Goal: Information Seeking & Learning: Learn about a topic

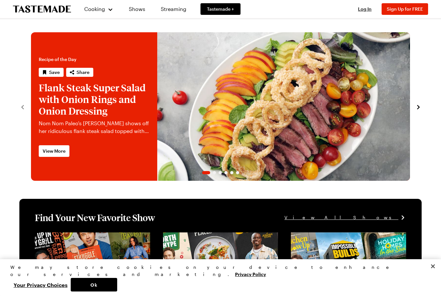
click at [365, 10] on span "Log In" at bounding box center [365, 8] width 14 height 5
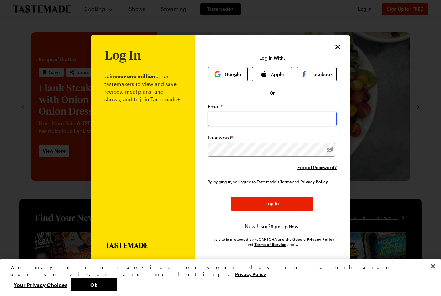
click at [260, 112] on input "email" at bounding box center [271, 119] width 129 height 14
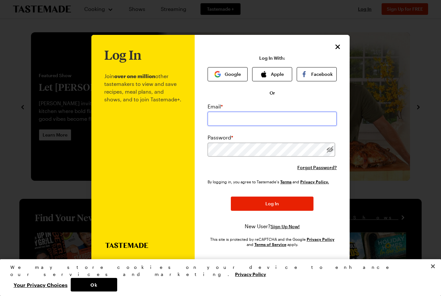
type input "[EMAIL_ADDRESS][DOMAIN_NAME]"
click at [272, 196] on button "Log In" at bounding box center [272, 203] width 83 height 14
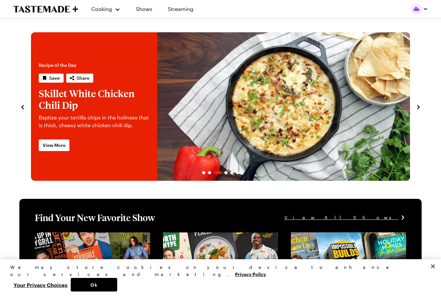
click at [71, 286] on button "Your Privacy Choices" at bounding box center [40, 285] width 60 height 14
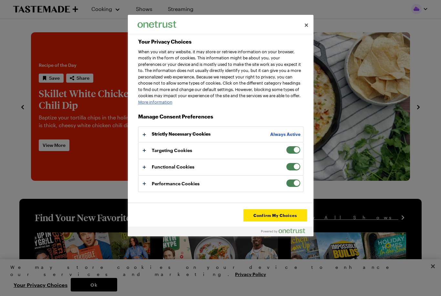
click at [296, 154] on span "Your Privacy Choices" at bounding box center [293, 150] width 15 height 8
click at [286, 146] on input "Targeting Cookies" at bounding box center [286, 146] width 0 height 0
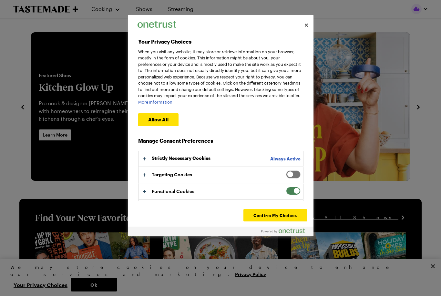
click at [297, 195] on span "Your Privacy Choices" at bounding box center [293, 191] width 15 height 8
click at [286, 187] on input "Functional Cookies" at bounding box center [286, 187] width 0 height 0
click at [271, 216] on button "Confirm My Choices" at bounding box center [274, 215] width 63 height 12
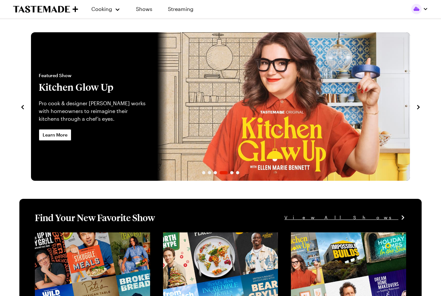
click at [118, 13] on button "Cooking" at bounding box center [105, 8] width 29 height 15
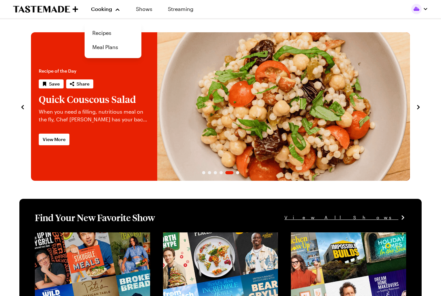
click at [105, 36] on link "Recipes" at bounding box center [112, 33] width 49 height 14
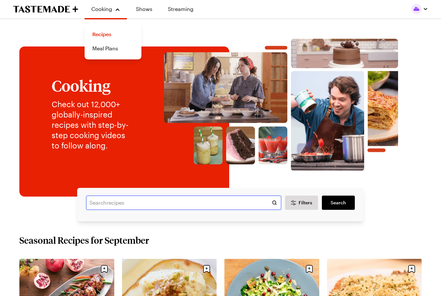
click at [187, 206] on input "text" at bounding box center [183, 202] width 195 height 14
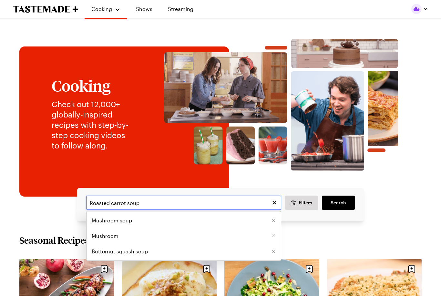
type input "Roasted carrot soup"
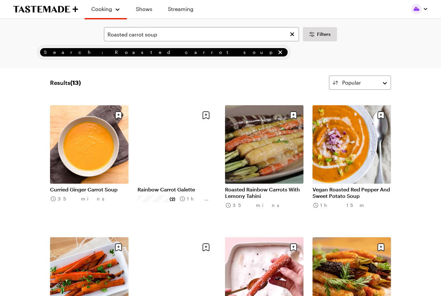
scroll to position [8, 0]
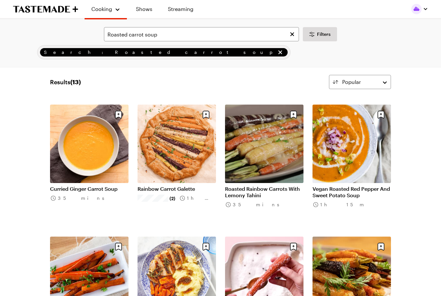
click at [79, 185] on link "Curried Ginger Carrot Soup" at bounding box center [89, 188] width 78 height 6
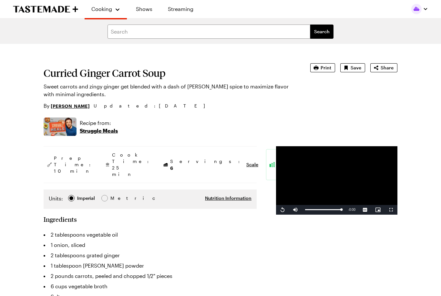
click at [357, 67] on span "Save" at bounding box center [355, 68] width 11 height 6
type textarea "x"
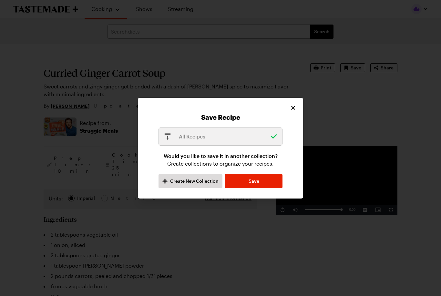
click at [225, 138] on p "All Recipes" at bounding box center [223, 137] width 88 height 8
click at [166, 180] on icon "button" at bounding box center [164, 180] width 5 height 5
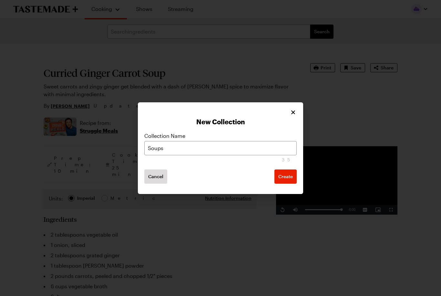
type input "Soups"
click at [282, 178] on span "Create" at bounding box center [285, 176] width 15 height 6
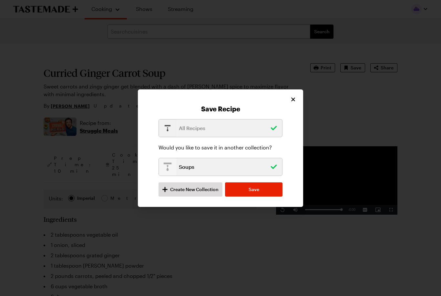
click at [251, 169] on p "Soups" at bounding box center [223, 167] width 88 height 8
click at [275, 169] on icon "add recipe to Soups collection" at bounding box center [273, 166] width 9 height 9
click at [276, 130] on icon at bounding box center [273, 128] width 9 height 9
click at [252, 189] on span "Save" at bounding box center [253, 189] width 11 height 6
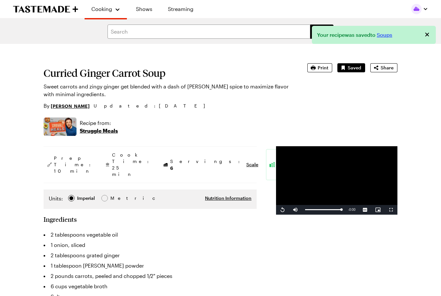
type textarea "x"
click at [428, 35] on icon "Close" at bounding box center [427, 35] width 4 height 4
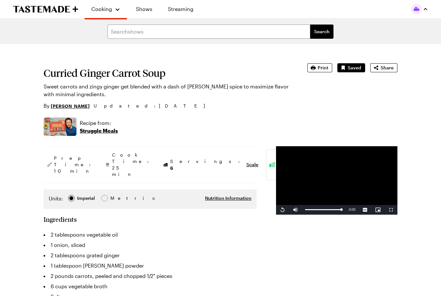
click at [425, 10] on icon "button" at bounding box center [425, 8] width 5 height 5
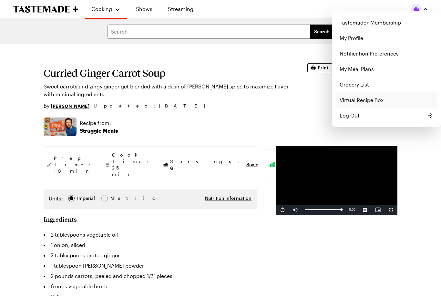
click at [371, 102] on link "Virtual Recipe Box" at bounding box center [385, 99] width 101 height 15
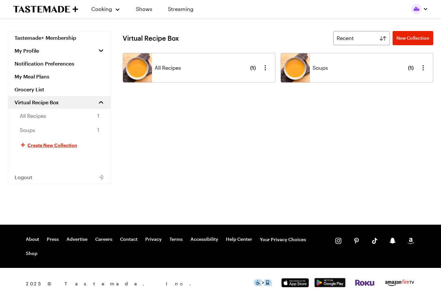
click at [31, 130] on span "Soups" at bounding box center [27, 130] width 15 height 8
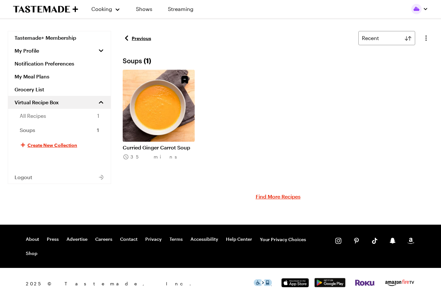
click at [119, 11] on div "Cooking" at bounding box center [105, 9] width 29 height 8
click at [108, 35] on link "Recipes" at bounding box center [112, 33] width 49 height 14
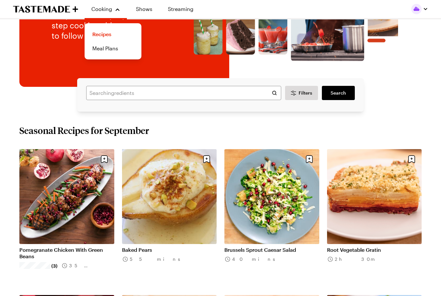
scroll to position [110, 0]
click at [177, 95] on input "text" at bounding box center [183, 93] width 195 height 14
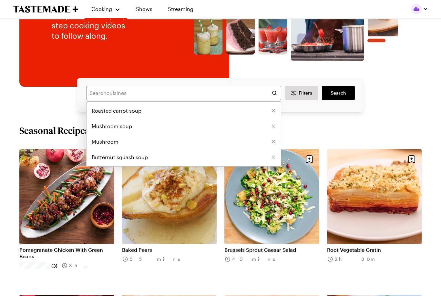
click at [125, 131] on li "Mushroom soup" at bounding box center [183, 125] width 194 height 15
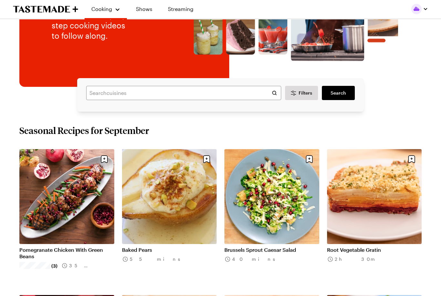
type input "Mushroom soup"
click at [345, 95] on span "Search" at bounding box center [337, 93] width 15 height 6
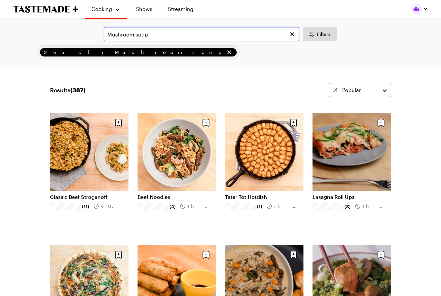
click at [170, 35] on input "Mushroom soup" at bounding box center [201, 34] width 195 height 14
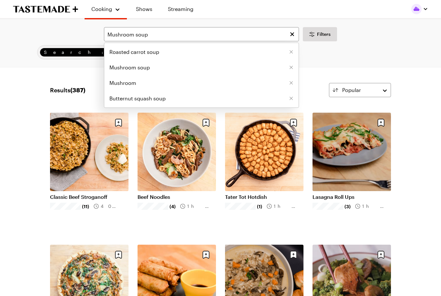
click at [294, 35] on icon "Clear search" at bounding box center [292, 34] width 6 height 6
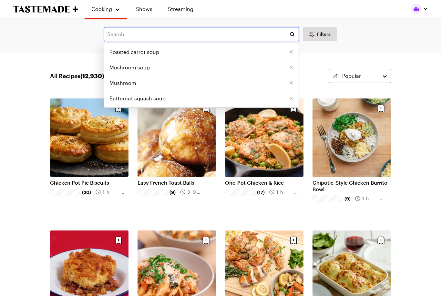
click at [144, 35] on input "text" at bounding box center [201, 34] width 195 height 14
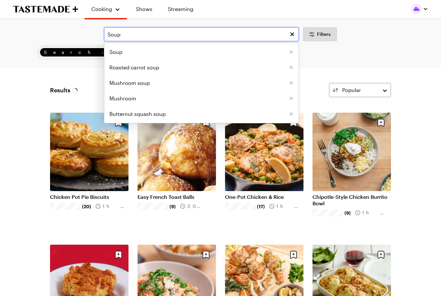
type input "Soup"
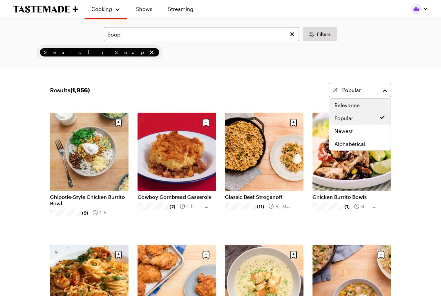
click at [354, 107] on span "Relevance" at bounding box center [346, 105] width 25 height 8
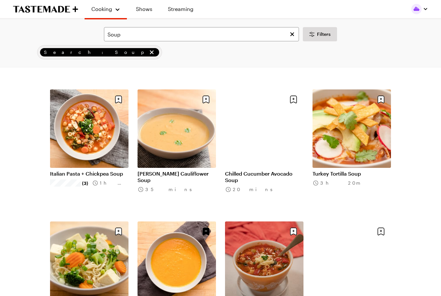
scroll to position [288, 0]
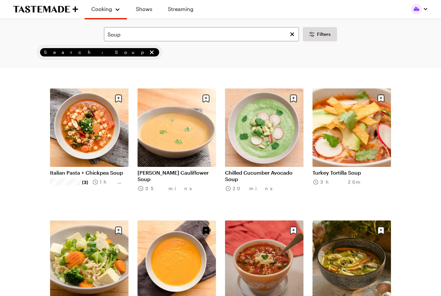
click at [175, 174] on link "Curry Cauliflower Soup" at bounding box center [176, 176] width 78 height 13
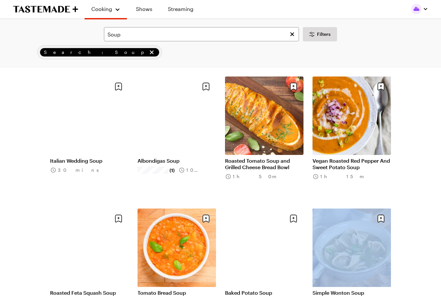
scroll to position [972, 0]
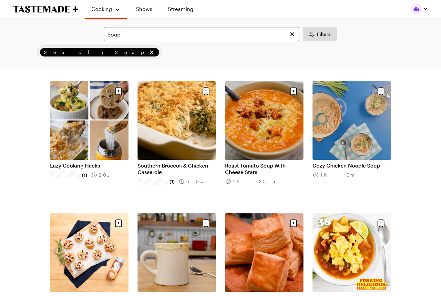
scroll to position [1354, 0]
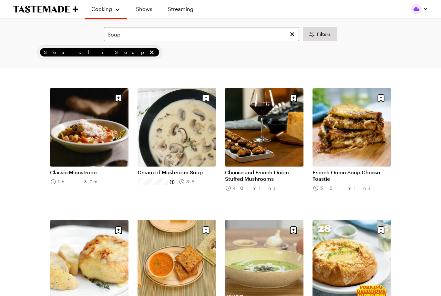
scroll to position [1608, 0]
click at [182, 169] on link "Cream of Mushroom Soup" at bounding box center [176, 172] width 78 height 6
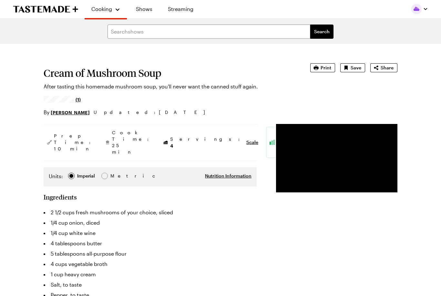
type textarea "x"
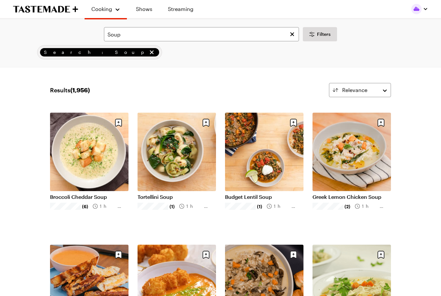
scroll to position [1608, 0]
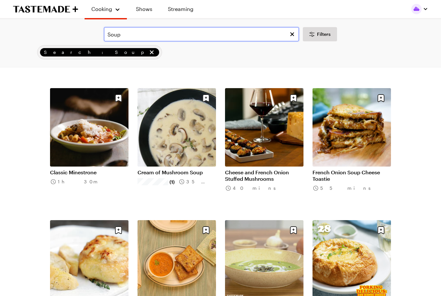
click at [109, 35] on input "Soup" at bounding box center [201, 34] width 195 height 14
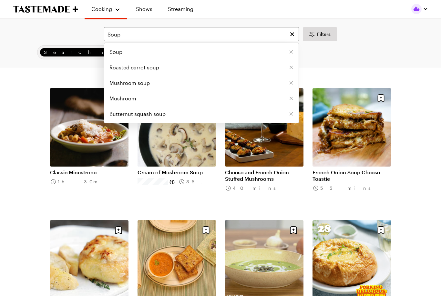
click at [144, 85] on span "Mushroom soup" at bounding box center [129, 83] width 40 height 8
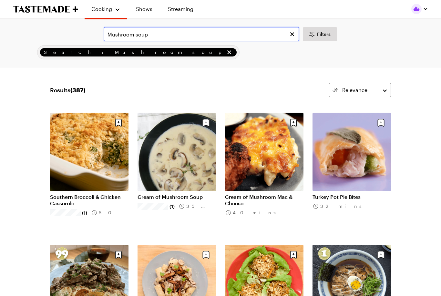
click at [154, 38] on input "Mushroom soup" at bounding box center [201, 34] width 195 height 14
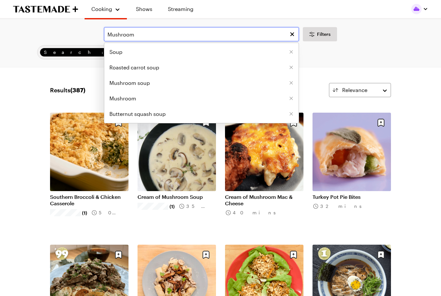
type input "Mushroom"
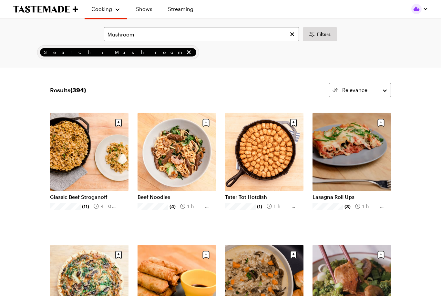
click at [387, 92] on button "Relevance" at bounding box center [360, 90] width 62 height 14
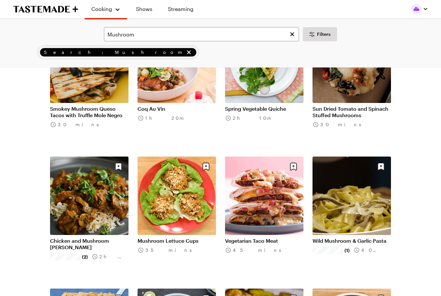
scroll to position [1015, 0]
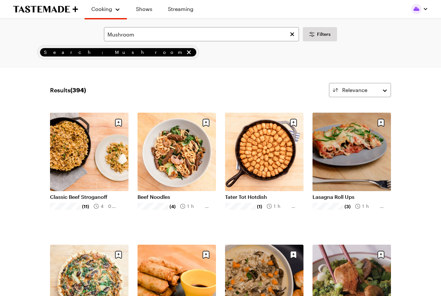
click at [314, 39] on button "Filters" at bounding box center [320, 34] width 34 height 14
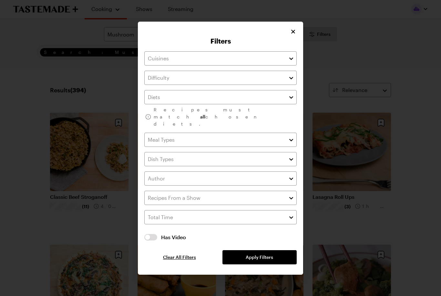
click at [294, 35] on icon "Close" at bounding box center [293, 31] width 6 height 6
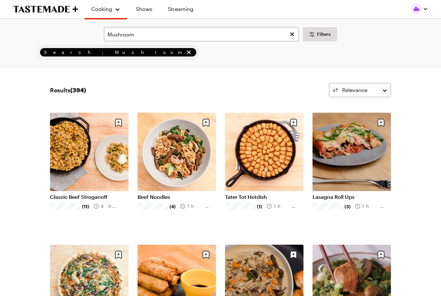
click at [145, 12] on link "Shows" at bounding box center [143, 9] width 29 height 18
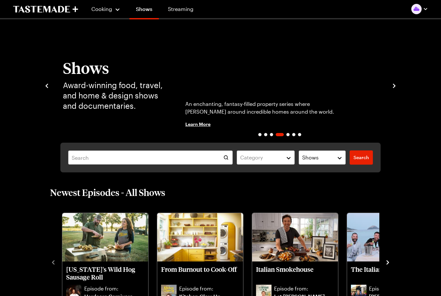
scroll to position [12, 0]
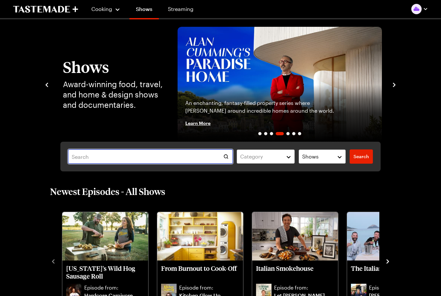
click at [155, 158] on input "text" at bounding box center [150, 156] width 165 height 14
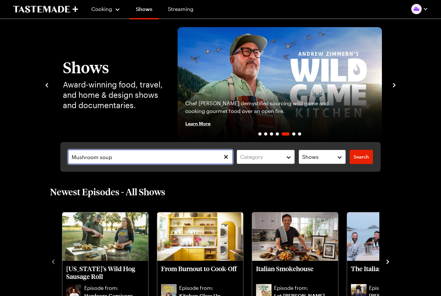
type input "Mushroom soup"
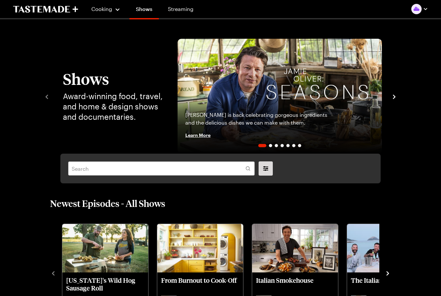
scroll to position [12, 0]
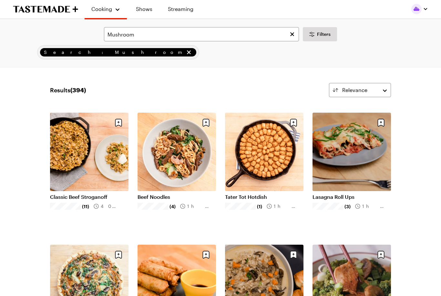
click at [145, 47] on div "Search: Mushroom" at bounding box center [220, 52] width 392 height 14
click at [160, 47] on div "Search: Mushroom" at bounding box center [220, 52] width 392 height 14
click at [146, 51] on div "Search: Mushroom" at bounding box center [220, 52] width 392 height 14
click at [154, 48] on div "Search: Mushroom" at bounding box center [220, 52] width 392 height 14
click at [290, 46] on div "Search: Mushroom" at bounding box center [220, 52] width 392 height 14
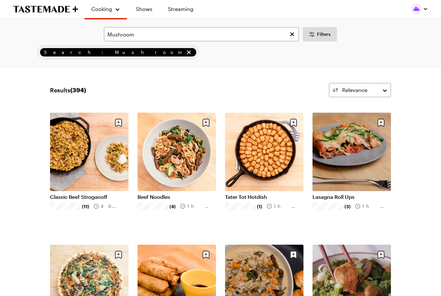
click at [93, 62] on div "Mushroom Filters Search: Mushroom Search" at bounding box center [220, 43] width 441 height 48
click at [91, 65] on div "Mushroom Filters Search: Mushroom Search" at bounding box center [220, 43] width 441 height 48
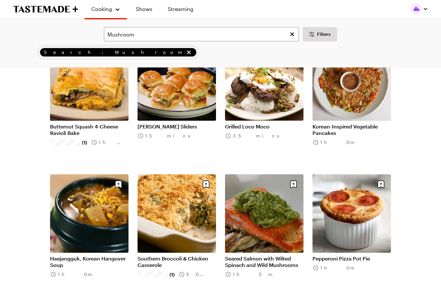
scroll to position [1522, 0]
click at [154, 35] on input "Mushroom" at bounding box center [201, 34] width 195 height 14
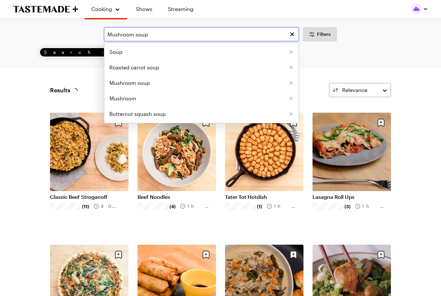
type input "Mushroom soup"
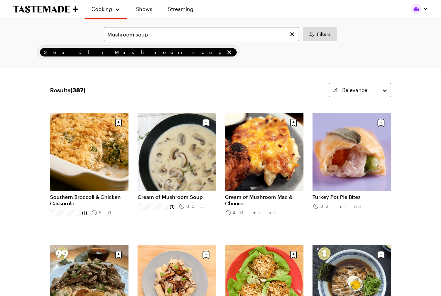
click at [225, 55] on button "remove Search: Mushroom soup" at bounding box center [228, 52] width 7 height 7
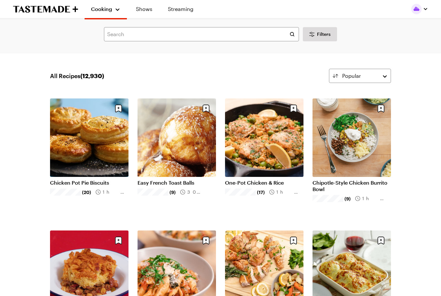
click at [117, 12] on div "Cooking" at bounding box center [105, 9] width 29 height 8
click at [107, 50] on link "Meal Plans" at bounding box center [112, 48] width 49 height 14
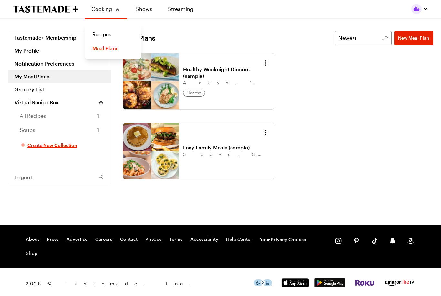
click at [116, 11] on div "Cooking" at bounding box center [105, 9] width 29 height 8
click at [113, 11] on div "Cooking" at bounding box center [105, 9] width 29 height 8
click at [107, 34] on link "Recipes" at bounding box center [112, 34] width 49 height 14
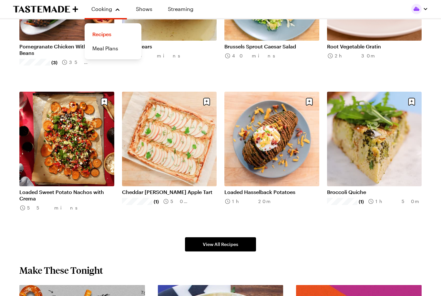
scroll to position [313, 0]
click at [119, 6] on div "Cooking" at bounding box center [105, 9] width 29 height 8
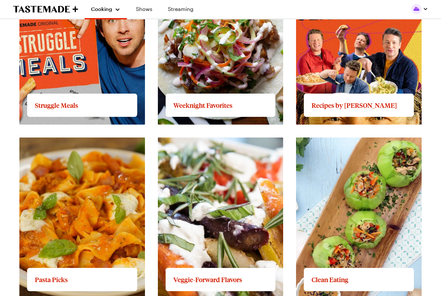
scroll to position [643, 0]
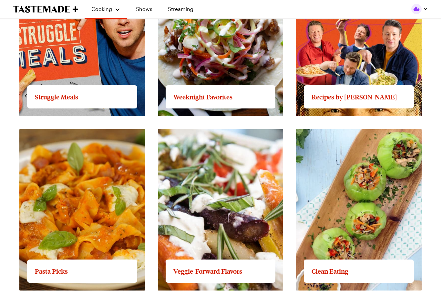
click at [355, 136] on link "View full content for Clean Eating" at bounding box center [337, 133] width 82 height 6
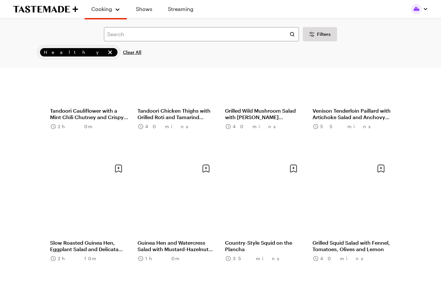
scroll to position [482, 0]
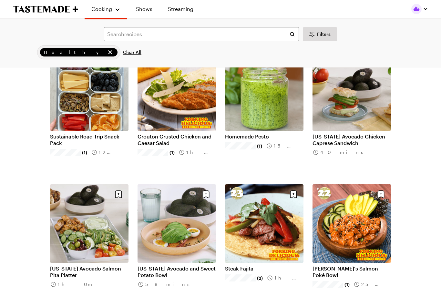
scroll to position [984, 0]
click at [278, 133] on link "Homemade Pesto" at bounding box center [264, 136] width 78 height 6
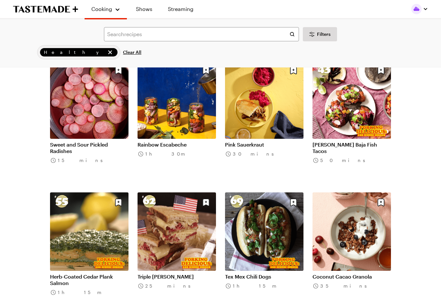
scroll to position [1373, 0]
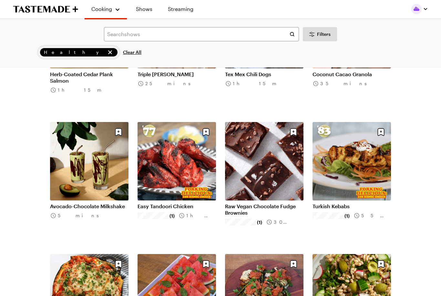
scroll to position [1574, 0]
click at [77, 204] on link "Avocado-Chocolate Milkshake" at bounding box center [89, 206] width 78 height 6
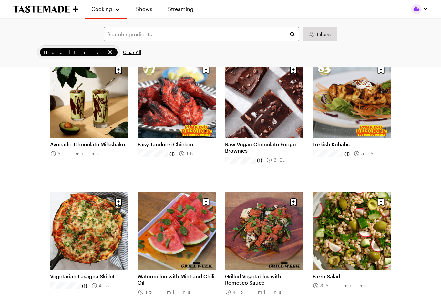
scroll to position [1636, 0]
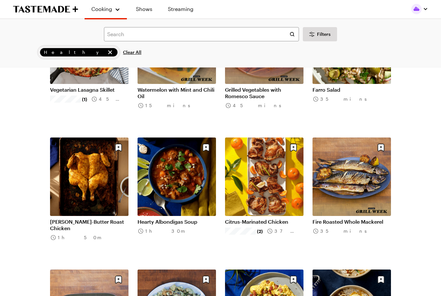
scroll to position [1822, 0]
click at [372, 218] on link "Fire Roasted Whole Mackerel" at bounding box center [351, 221] width 78 height 6
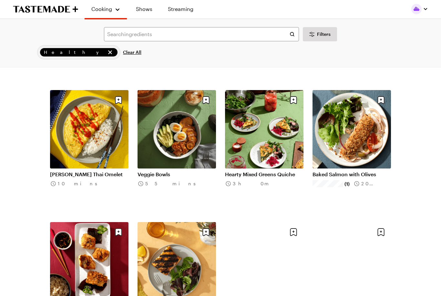
scroll to position [2134, 0]
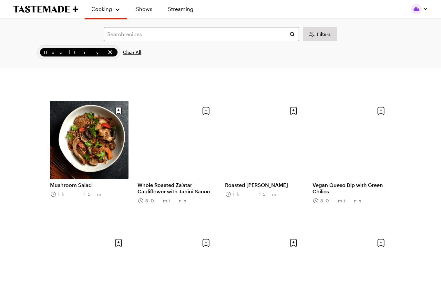
scroll to position [2519, 0]
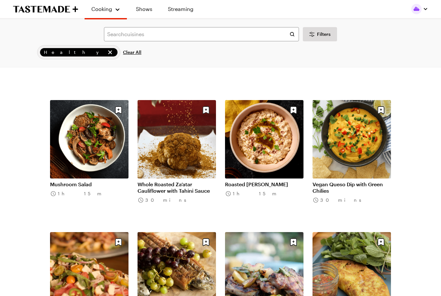
click at [179, 181] on link "Whole Roasted Za’atar Cauliflower with Tahini Sauce" at bounding box center [176, 187] width 78 height 13
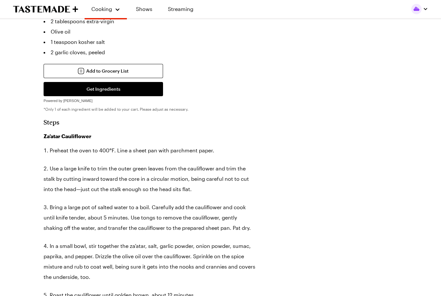
scroll to position [346, 0]
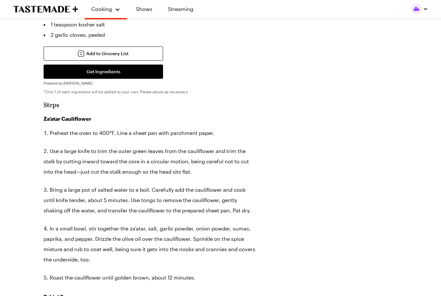
type textarea "x"
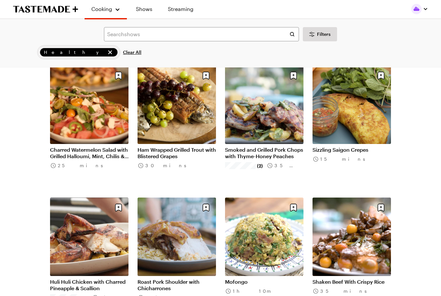
scroll to position [2708, 0]
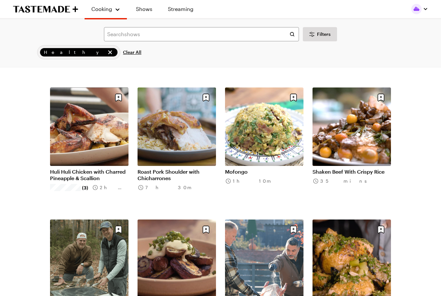
scroll to position [2818, 0]
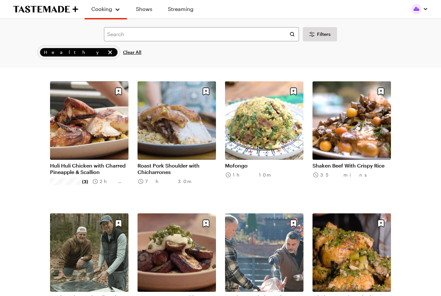
scroll to position [2824, 0]
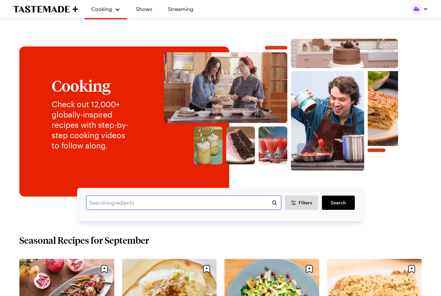
click at [149, 205] on input "text" at bounding box center [183, 202] width 195 height 14
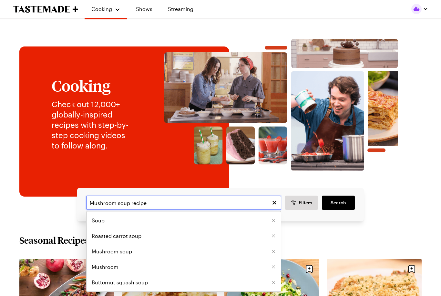
type input "Mushroom soup recipe"
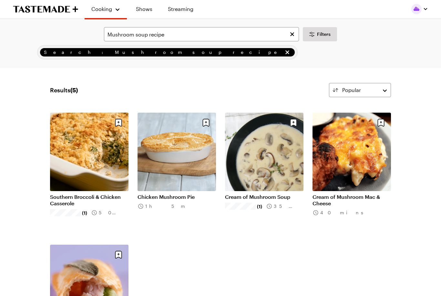
click at [413, 266] on div "Results ( 5 ) Popular Load More Southern Broccoli & Chicken Casserole (1) 50 mi…" at bounding box center [220, 235] width 392 height 304
click at [295, 33] on button "Clear search" at bounding box center [291, 34] width 7 height 7
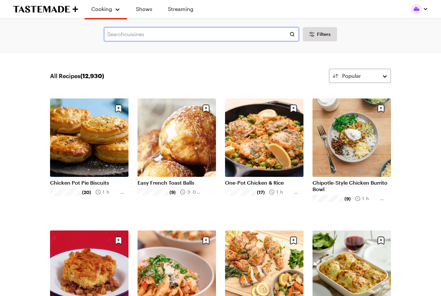
click at [193, 30] on input "text" at bounding box center [201, 34] width 195 height 14
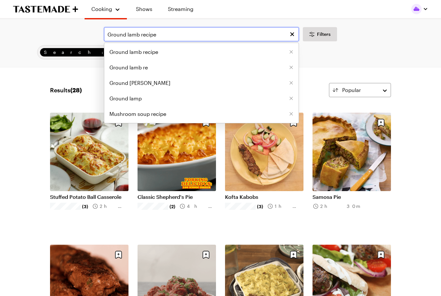
type input "Ground lamb recipe"
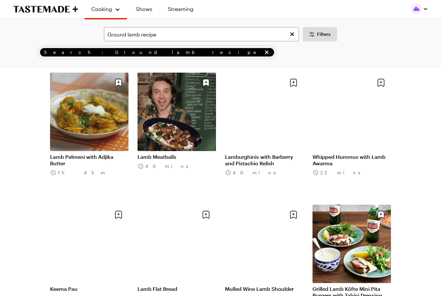
scroll to position [568, 0]
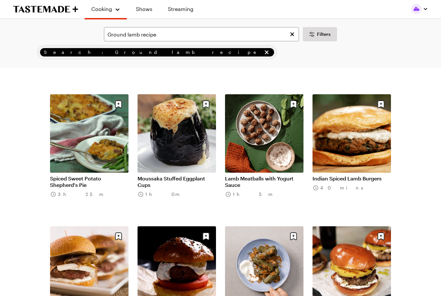
scroll to position [281, 0]
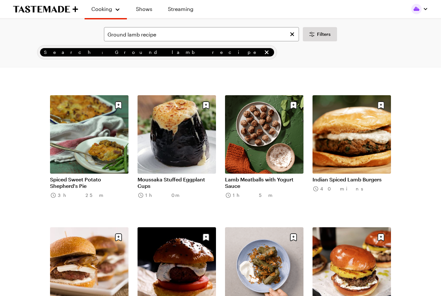
click at [339, 176] on link "Indian Spiced Lamb Burgers" at bounding box center [351, 179] width 78 height 6
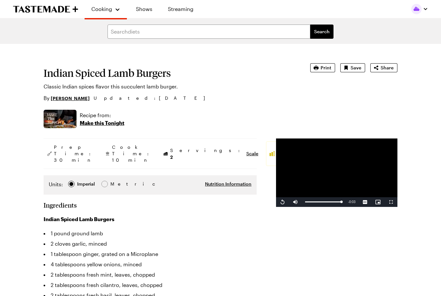
click at [351, 69] on button "Save" at bounding box center [352, 67] width 25 height 9
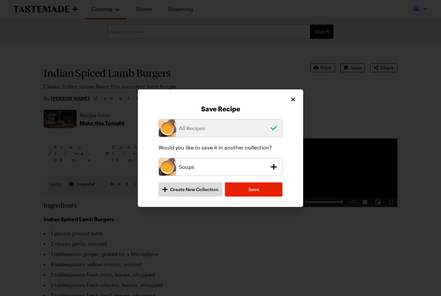
click at [252, 189] on span "Save" at bounding box center [253, 189] width 11 height 6
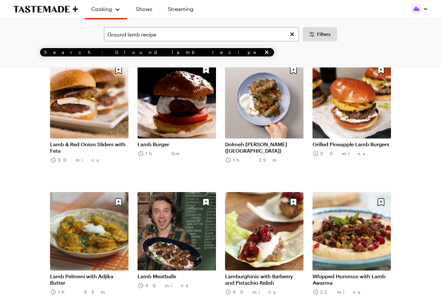
scroll to position [449, 0]
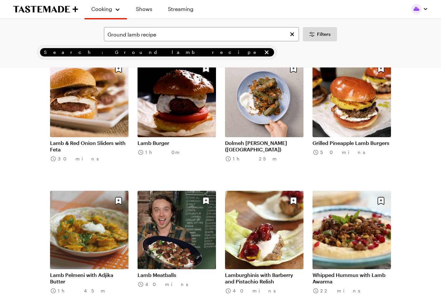
click at [181, 140] on link "Lamb Burger" at bounding box center [176, 143] width 78 height 6
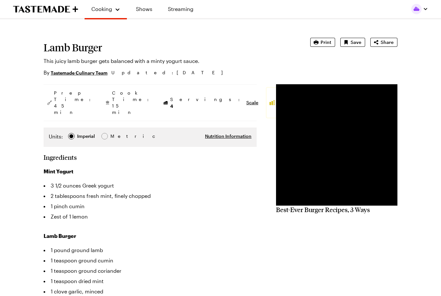
scroll to position [25, 0]
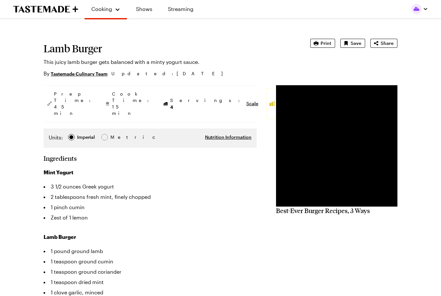
click at [353, 43] on span "Save" at bounding box center [355, 43] width 11 height 6
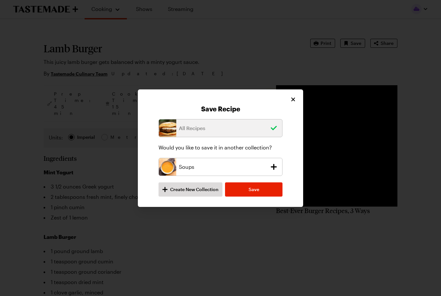
click at [254, 190] on span "Save" at bounding box center [253, 189] width 11 height 6
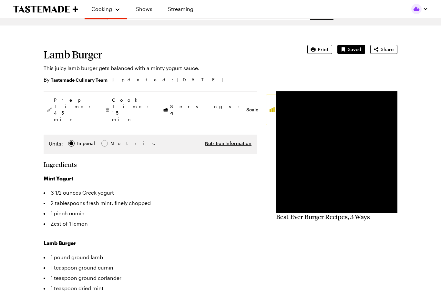
scroll to position [19, 0]
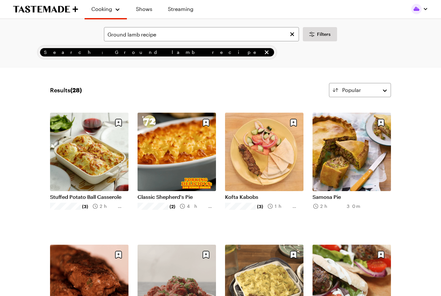
scroll to position [450, 0]
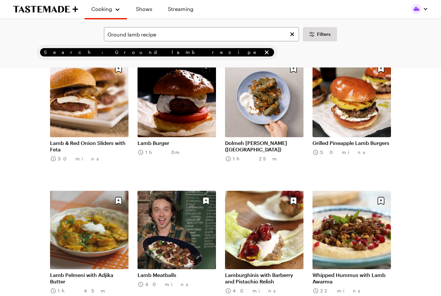
click at [84, 140] on link "Lamb & Red Onion Sliders with Feta" at bounding box center [89, 146] width 78 height 13
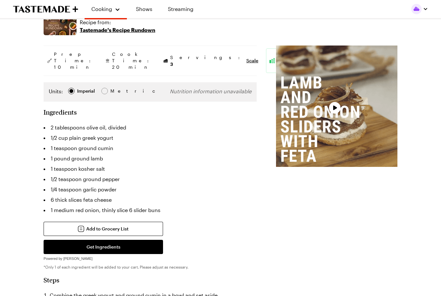
scroll to position [93, 0]
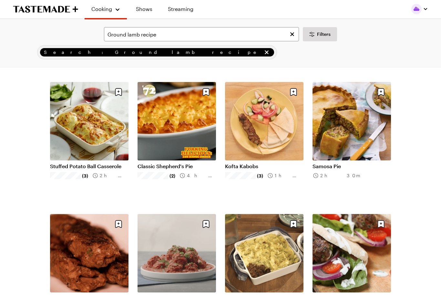
scroll to position [450, 0]
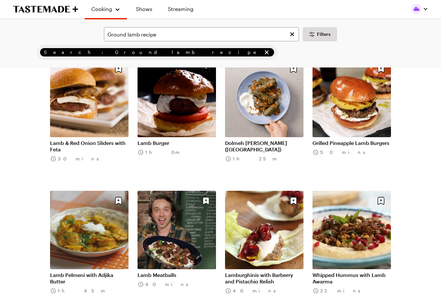
click at [352, 140] on link "Grilled Pineapple Lamb Burgers" at bounding box center [351, 143] width 78 height 6
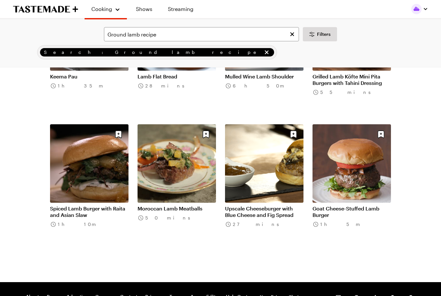
scroll to position [780, 0]
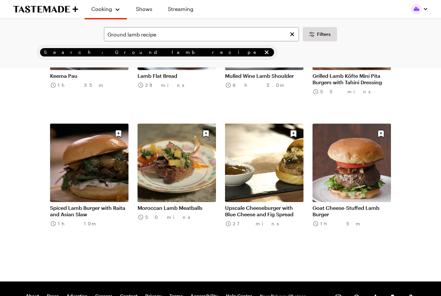
click at [358, 207] on link "Goat Cheese-Stuffed Lamb Burger" at bounding box center [351, 211] width 78 height 13
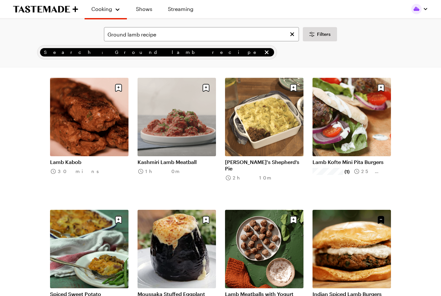
scroll to position [166, 0]
click at [335, 159] on link "Lamb Kofte Mini Pita Burgers" at bounding box center [351, 162] width 78 height 6
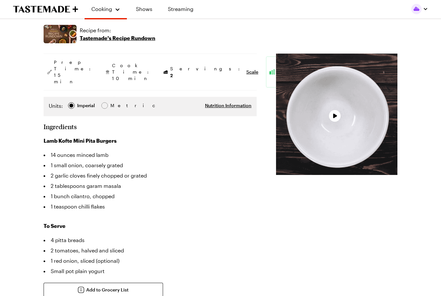
scroll to position [99, 0]
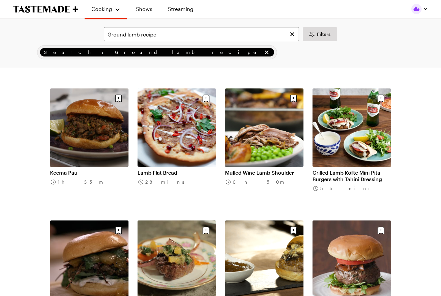
scroll to position [681, 0]
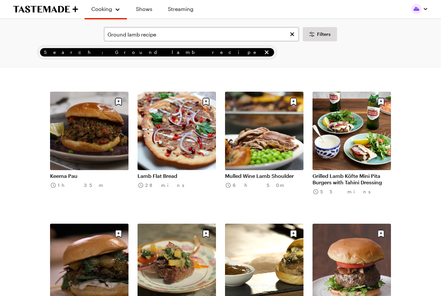
click at [75, 173] on link "Keema Pau" at bounding box center [89, 176] width 78 height 6
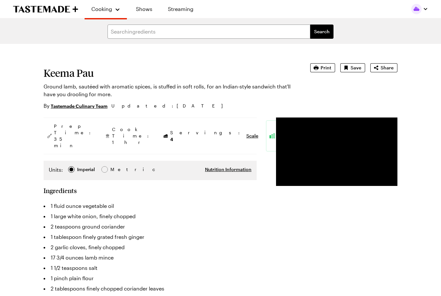
click at [354, 69] on span "Save" at bounding box center [355, 68] width 11 height 6
type textarea "x"
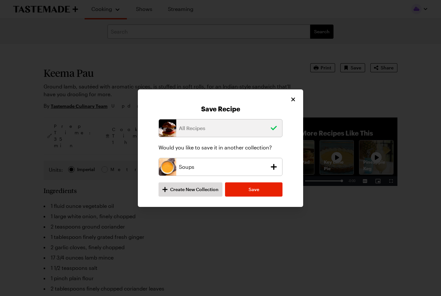
click at [169, 188] on button "Create New Collection" at bounding box center [190, 189] width 64 height 14
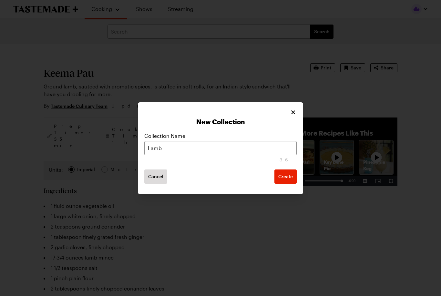
type input "Lamb"
click at [286, 177] on span "Create" at bounding box center [285, 176] width 15 height 6
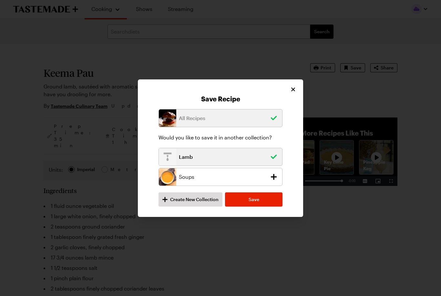
click at [255, 200] on span "Save" at bounding box center [253, 199] width 11 height 6
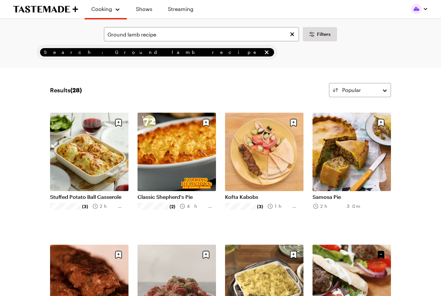
scroll to position [681, 0]
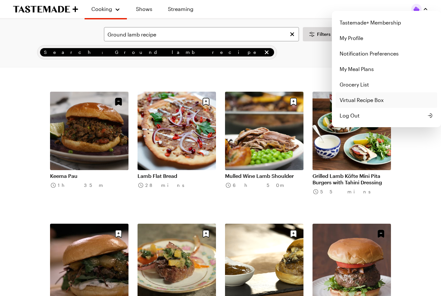
click at [370, 102] on link "Virtual Recipe Box" at bounding box center [385, 99] width 101 height 15
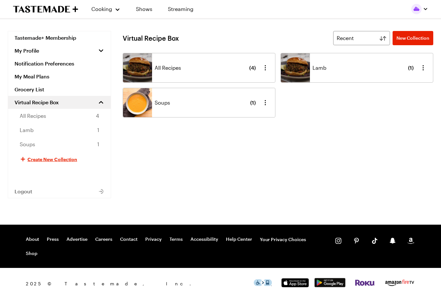
click at [255, 69] on span "( 4 )" at bounding box center [252, 68] width 6 height 8
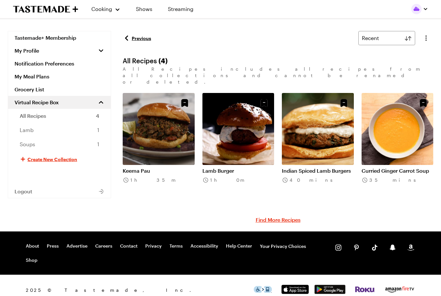
click at [179, 167] on link "Keema Pau" at bounding box center [159, 170] width 72 height 6
click at [262, 167] on link "Lamb Burger" at bounding box center [238, 170] width 72 height 6
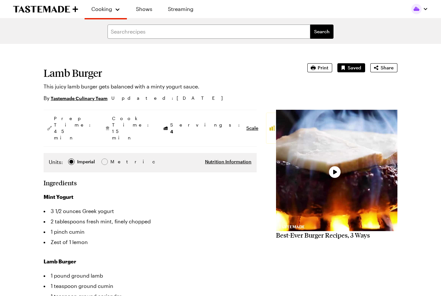
click at [355, 69] on span "Saved" at bounding box center [354, 68] width 14 height 6
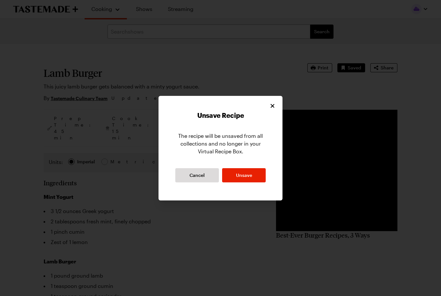
click at [273, 105] on icon "Close" at bounding box center [272, 106] width 4 height 4
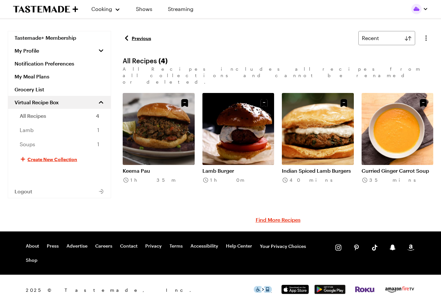
click at [80, 115] on link "All Recipes 4" at bounding box center [59, 116] width 103 height 14
click at [247, 167] on link "Lamb Burger" at bounding box center [238, 170] width 72 height 6
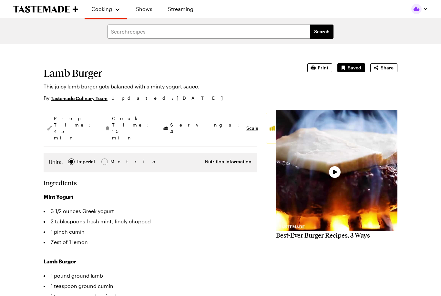
click at [354, 71] on button "Saved" at bounding box center [351, 67] width 28 height 9
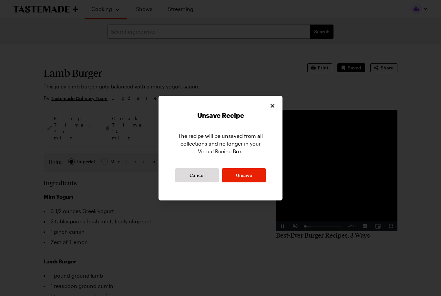
click at [249, 175] on span "Unsave" at bounding box center [244, 175] width 16 height 6
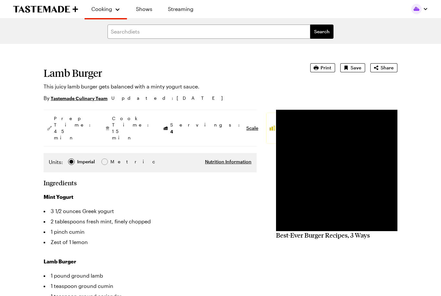
click at [355, 67] on span "Save" at bounding box center [355, 68] width 11 height 6
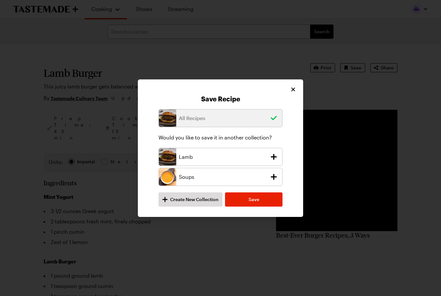
click at [276, 155] on icon "add recipe to Lamb collection" at bounding box center [273, 156] width 9 height 9
click at [255, 199] on span "Save" at bounding box center [253, 199] width 11 height 6
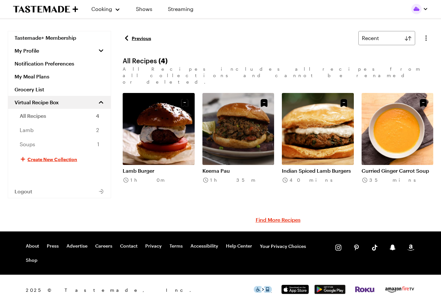
click at [324, 167] on link "Indian Spiced Lamb Burgers" at bounding box center [318, 170] width 72 height 6
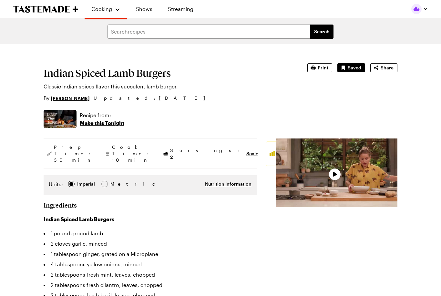
click at [356, 67] on span "Saved" at bounding box center [354, 68] width 14 height 6
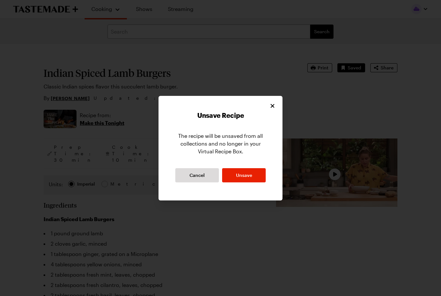
click at [248, 176] on span "Unsave" at bounding box center [244, 175] width 16 height 6
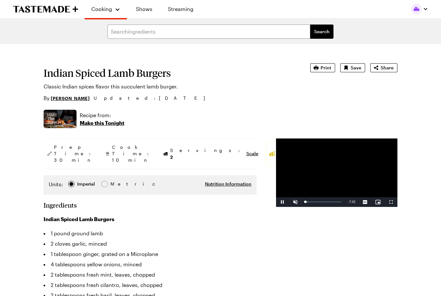
click at [355, 69] on span "Save" at bounding box center [355, 68] width 11 height 6
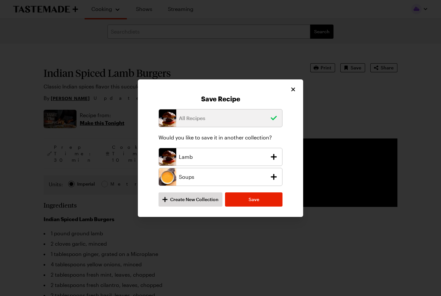
click at [270, 156] on icon "add recipe to Lamb collection" at bounding box center [273, 156] width 9 height 9
click at [257, 199] on span "Save" at bounding box center [253, 199] width 11 height 6
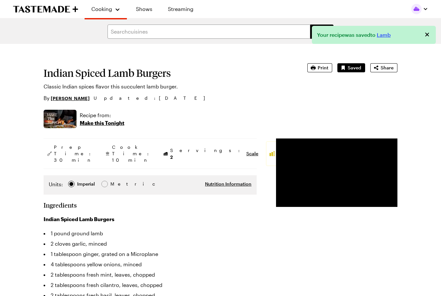
type textarea "x"
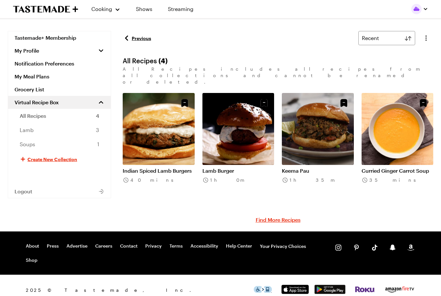
click at [112, 9] on span "Cooking" at bounding box center [101, 9] width 21 height 6
click at [101, 36] on link "Recipes" at bounding box center [112, 33] width 49 height 14
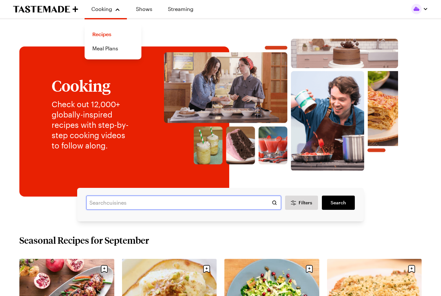
click at [135, 203] on input "text" at bounding box center [183, 202] width 195 height 14
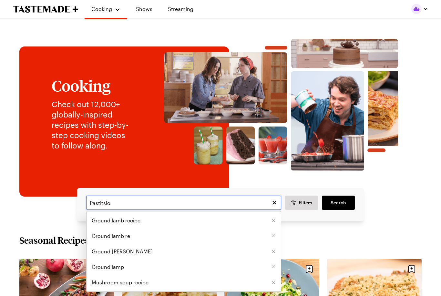
type input "Pastitsio"
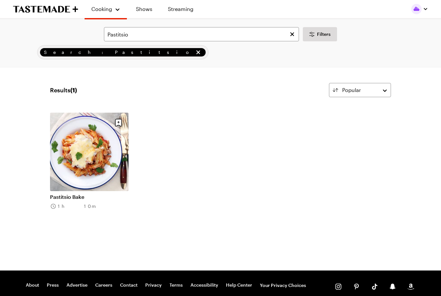
click at [90, 194] on link "Pastitsio Bake" at bounding box center [89, 197] width 78 height 6
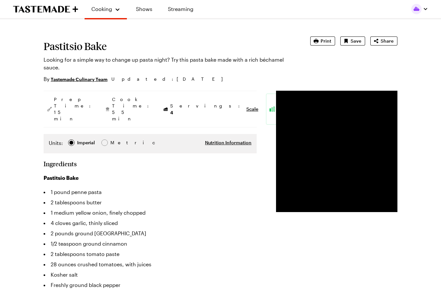
scroll to position [9, 0]
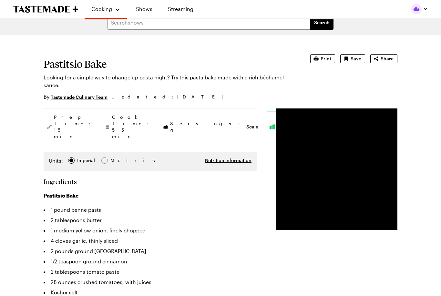
type textarea "x"
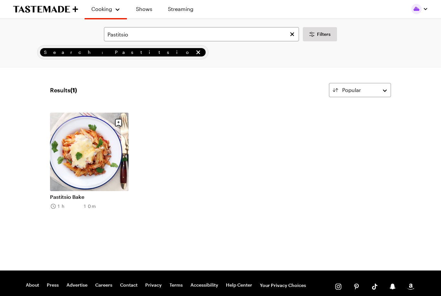
click at [293, 36] on icon "Clear search" at bounding box center [292, 34] width 6 height 6
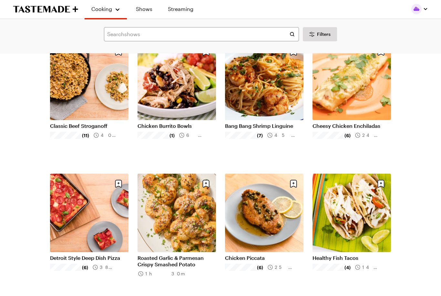
scroll to position [321, 0]
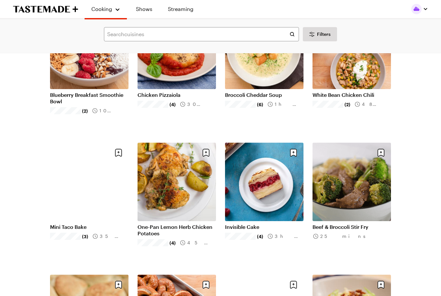
scroll to position [879, 0]
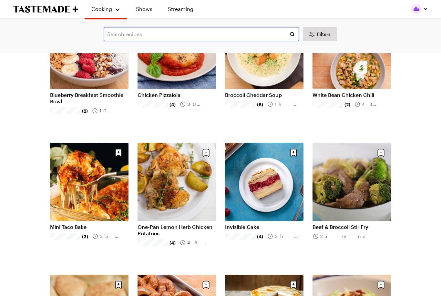
click at [174, 34] on input "text" at bounding box center [201, 34] width 195 height 14
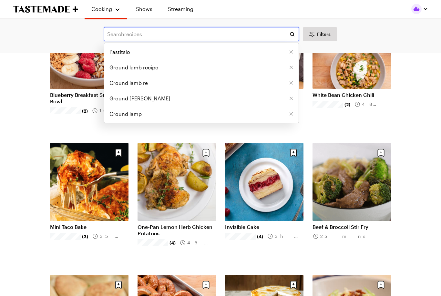
scroll to position [879, 0]
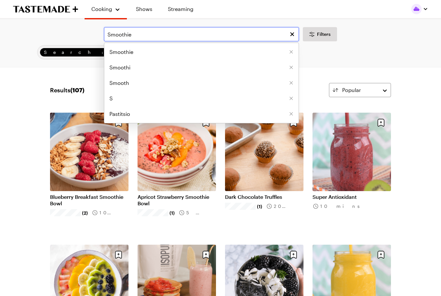
type input "Smoothie"
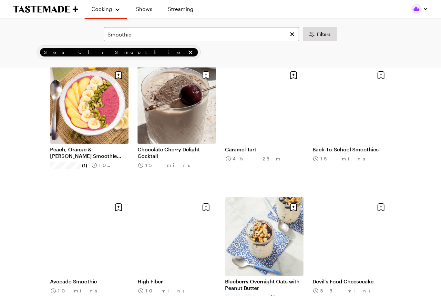
scroll to position [575, 0]
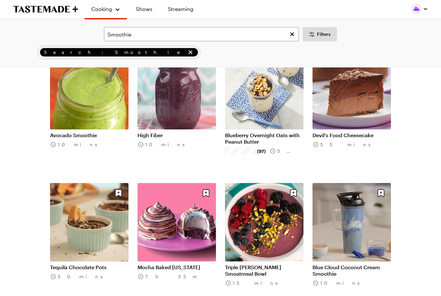
scroll to position [717, 0]
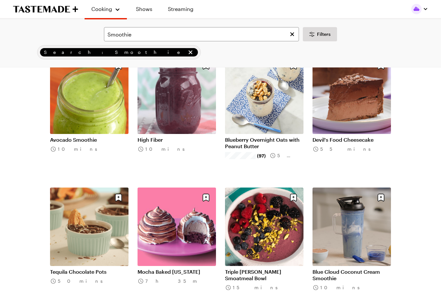
click at [424, 291] on div "Smoothie Filters Search: Smoothie Search Results ( 107 ) Popular Load More Blue…" at bounding box center [220, 165] width 441 height 1724
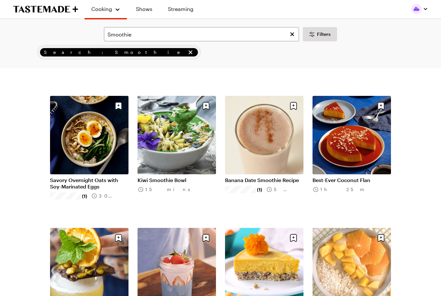
scroll to position [1336, 0]
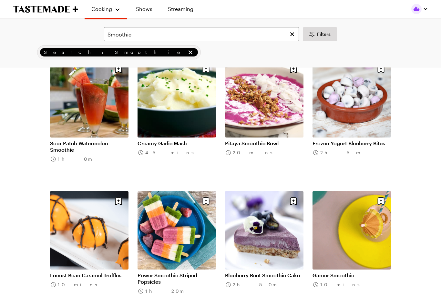
scroll to position [2165, 0]
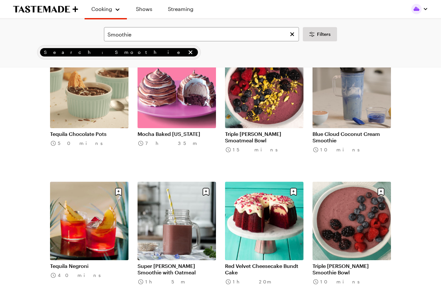
scroll to position [842, 0]
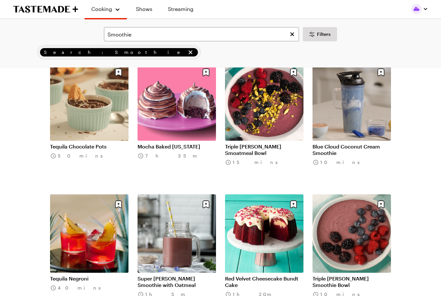
click at [187, 51] on icon "remove Search: Smoothie" at bounding box center [190, 52] width 6 height 6
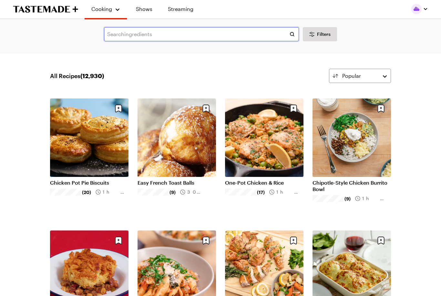
click at [160, 34] on input "text" at bounding box center [201, 34] width 195 height 14
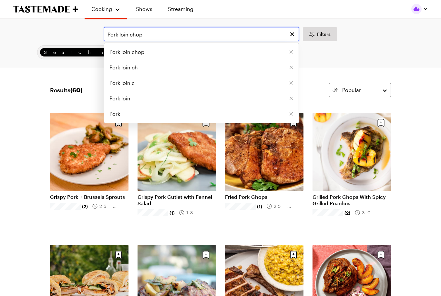
type input "Pork loin chop"
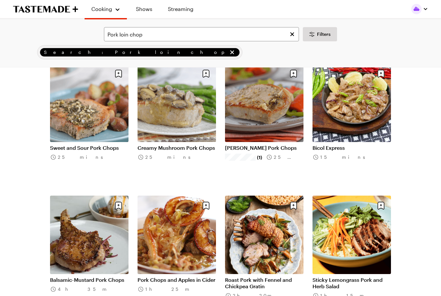
scroll to position [578, 0]
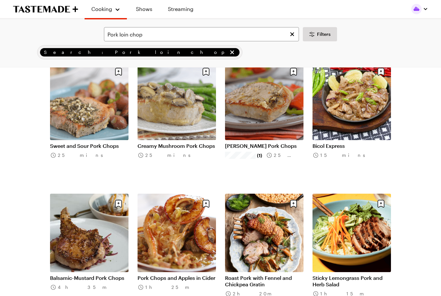
click at [183, 143] on link "Creamy Mushroom Pork Chops" at bounding box center [176, 146] width 78 height 6
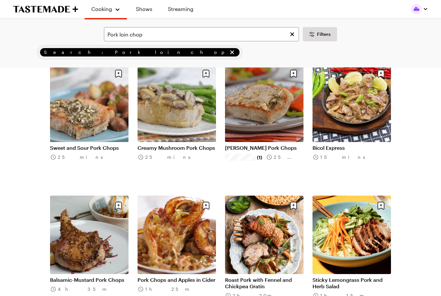
scroll to position [575, 0]
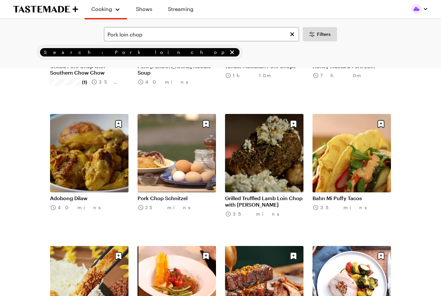
scroll to position [1319, 0]
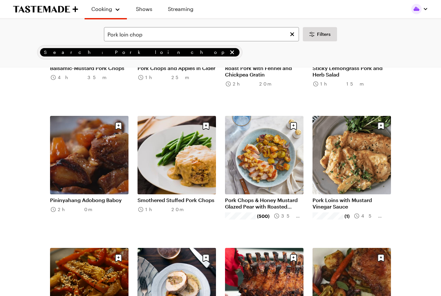
scroll to position [785, 0]
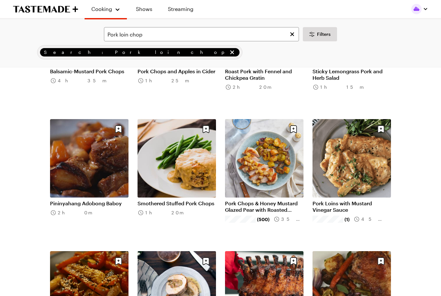
click at [268, 200] on link "Pork Chops & Honey Mustard Glazed Pear with Roasted Potatoes & Brussels Sprouts" at bounding box center [264, 206] width 78 height 13
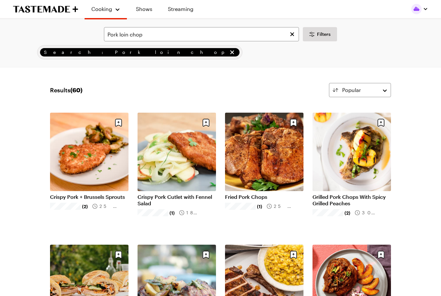
scroll to position [785, 0]
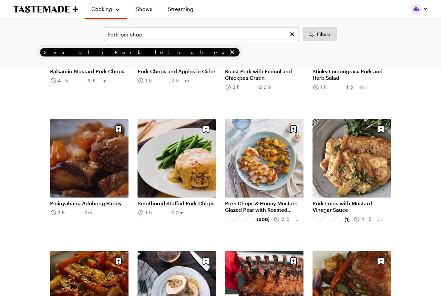
click at [360, 200] on link "Pork Loins with Mustard Vinegar Sauce" at bounding box center [351, 206] width 78 height 13
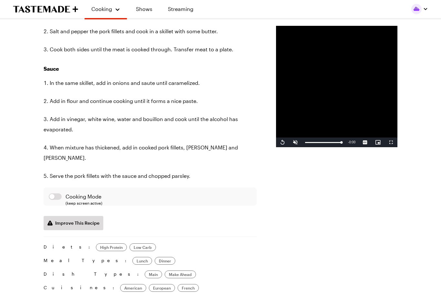
scroll to position [450, 0]
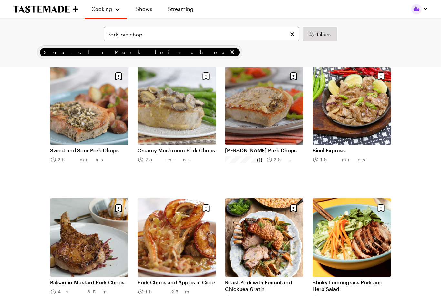
scroll to position [577, 0]
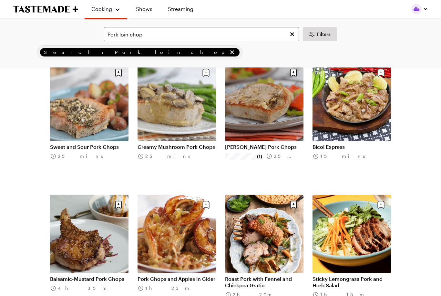
click at [187, 276] on link "Pork Chops and Apples in Cider" at bounding box center [176, 279] width 78 height 6
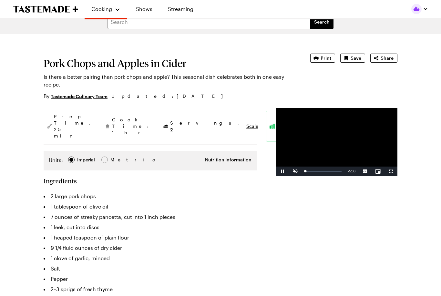
scroll to position [6, 0]
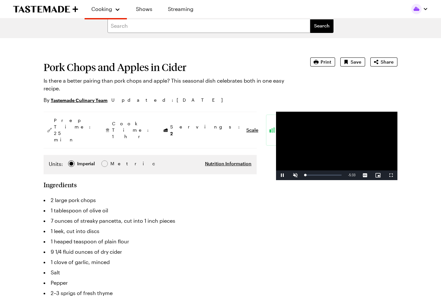
type textarea "x"
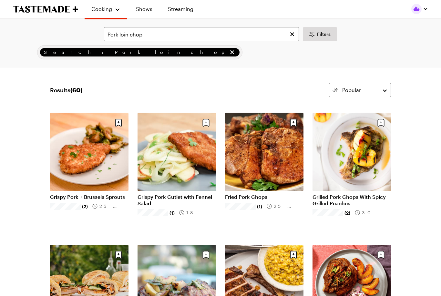
click at [292, 37] on icon "Clear search" at bounding box center [292, 34] width 6 height 6
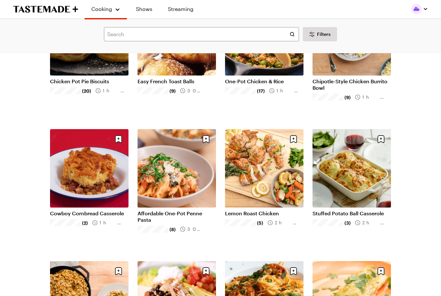
scroll to position [101, 0]
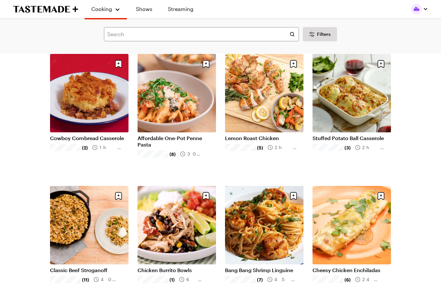
scroll to position [176, 0]
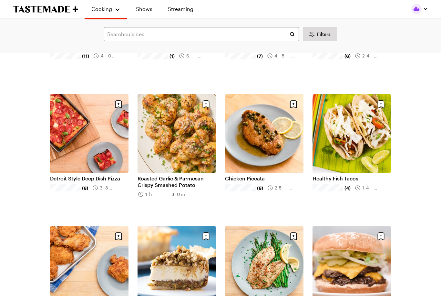
scroll to position [400, 0]
click at [423, 265] on div "Search shows Filters Search All Recipes ( 12,930 ) Popular Load More Chicken Po…" at bounding box center [220, 78] width 441 height 918
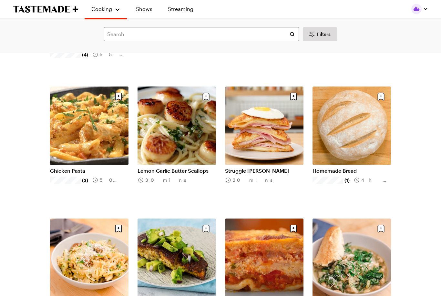
scroll to position [1331, 0]
click at [252, 167] on link "Struggle [PERSON_NAME]" at bounding box center [264, 170] width 78 height 6
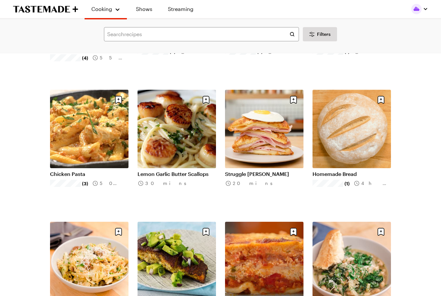
scroll to position [1328, 0]
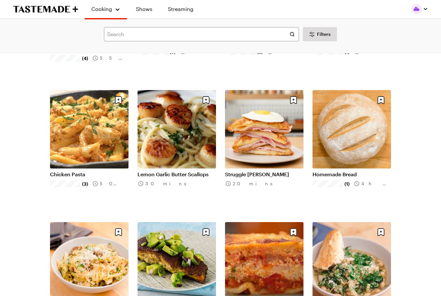
click at [168, 171] on link "Lemon Garlic Butter Scallops" at bounding box center [176, 174] width 78 height 6
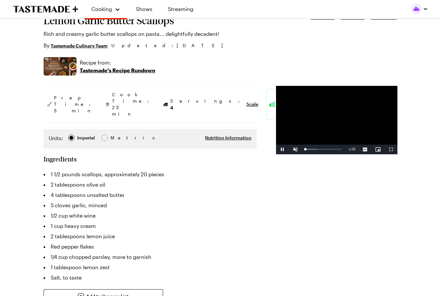
scroll to position [45, 0]
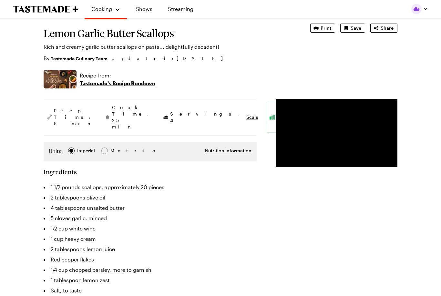
type textarea "x"
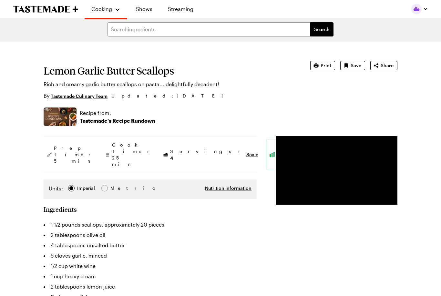
scroll to position [2, 0]
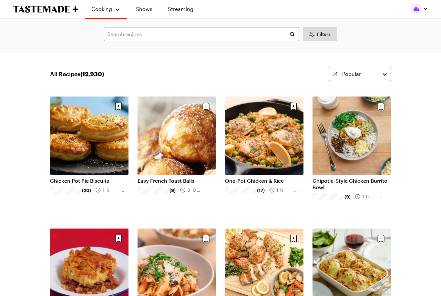
scroll to position [1328, 0]
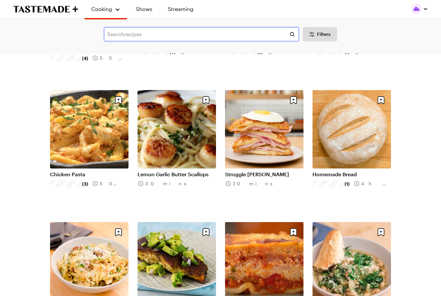
click at [203, 35] on input "text" at bounding box center [201, 34] width 195 height 14
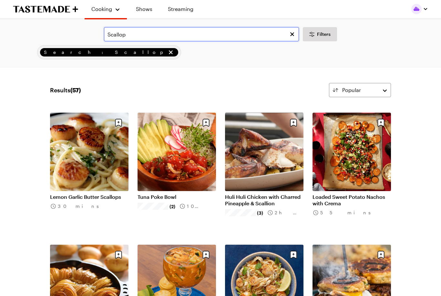
type input "Scallop"
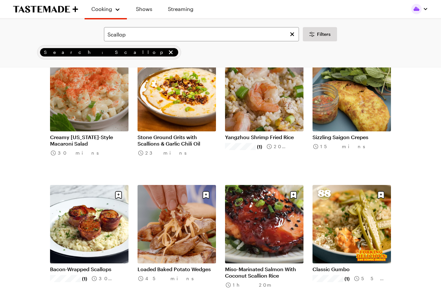
scroll to position [324, 0]
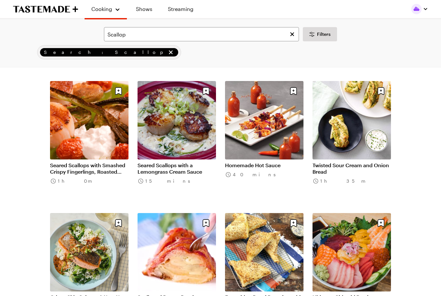
scroll to position [823, 0]
click at [87, 162] on link "Seared Scallops with Smashed Crispy Fingerlings, Roasted Tomatoes, Herbed Sauce" at bounding box center [89, 168] width 78 height 13
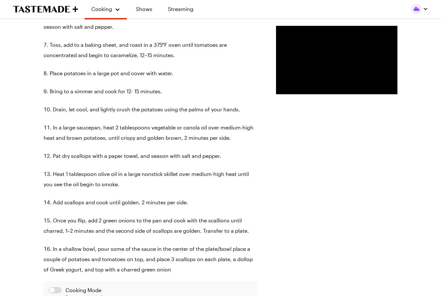
scroll to position [578, 0]
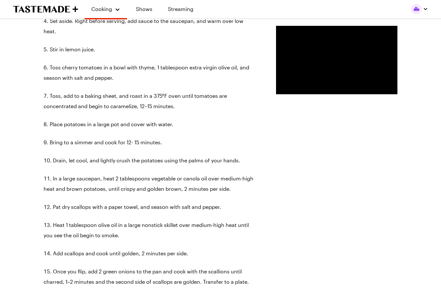
type textarea "x"
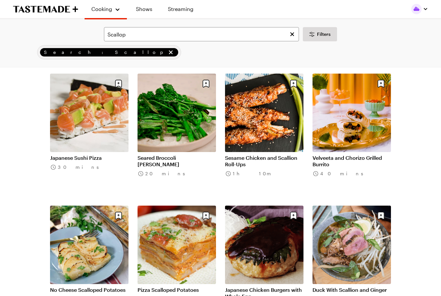
scroll to position [1081, 0]
